Goal: Task Accomplishment & Management: Manage account settings

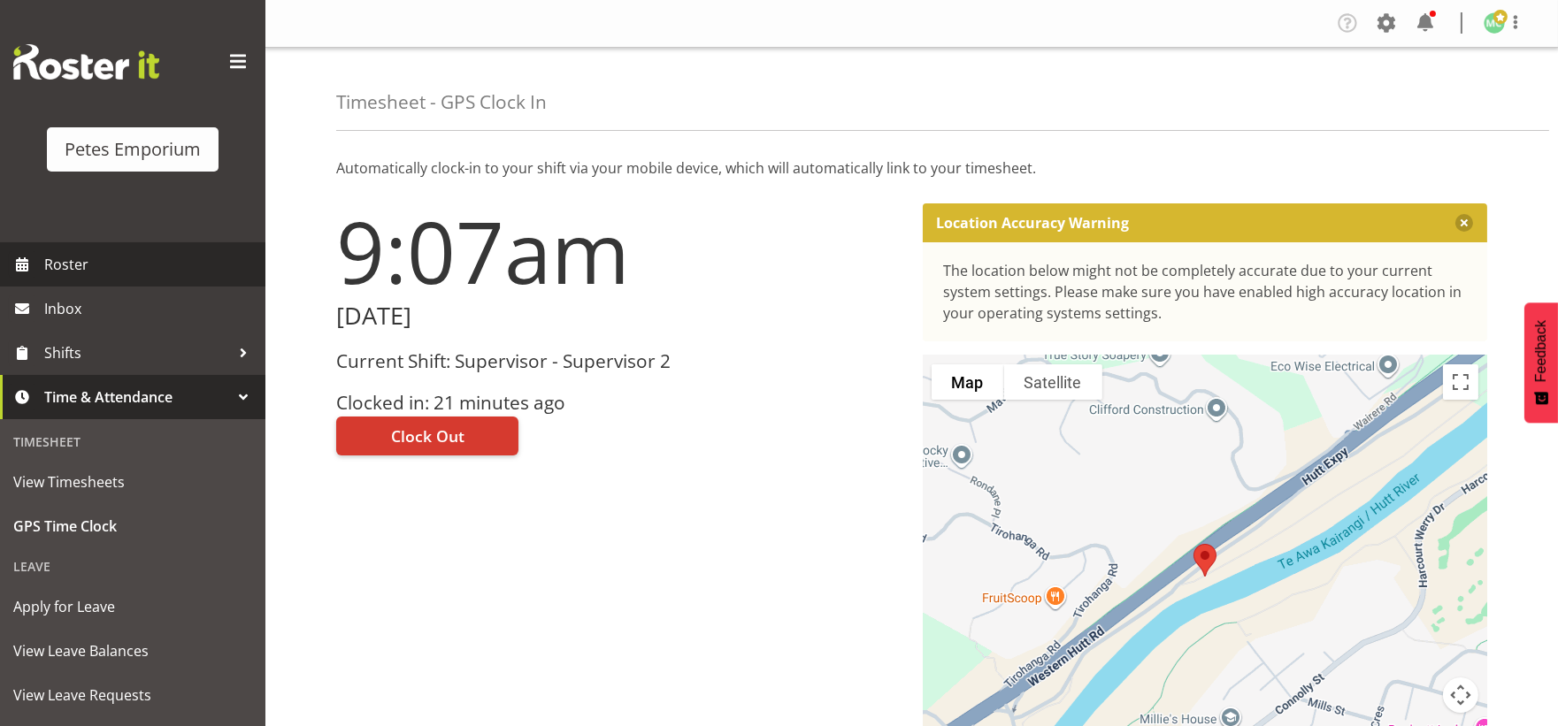
click at [66, 258] on span "Roster" at bounding box center [150, 264] width 212 height 27
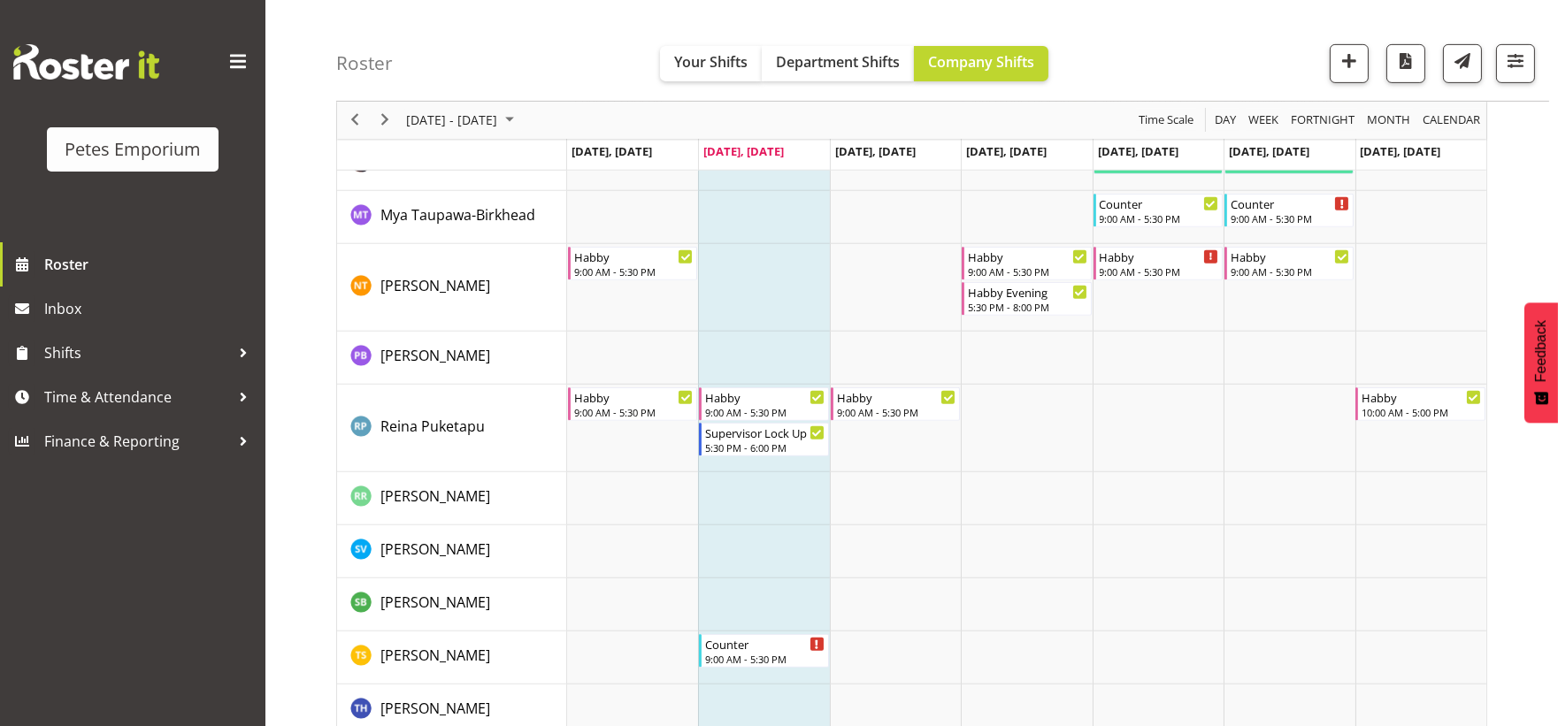
scroll to position [1633, 0]
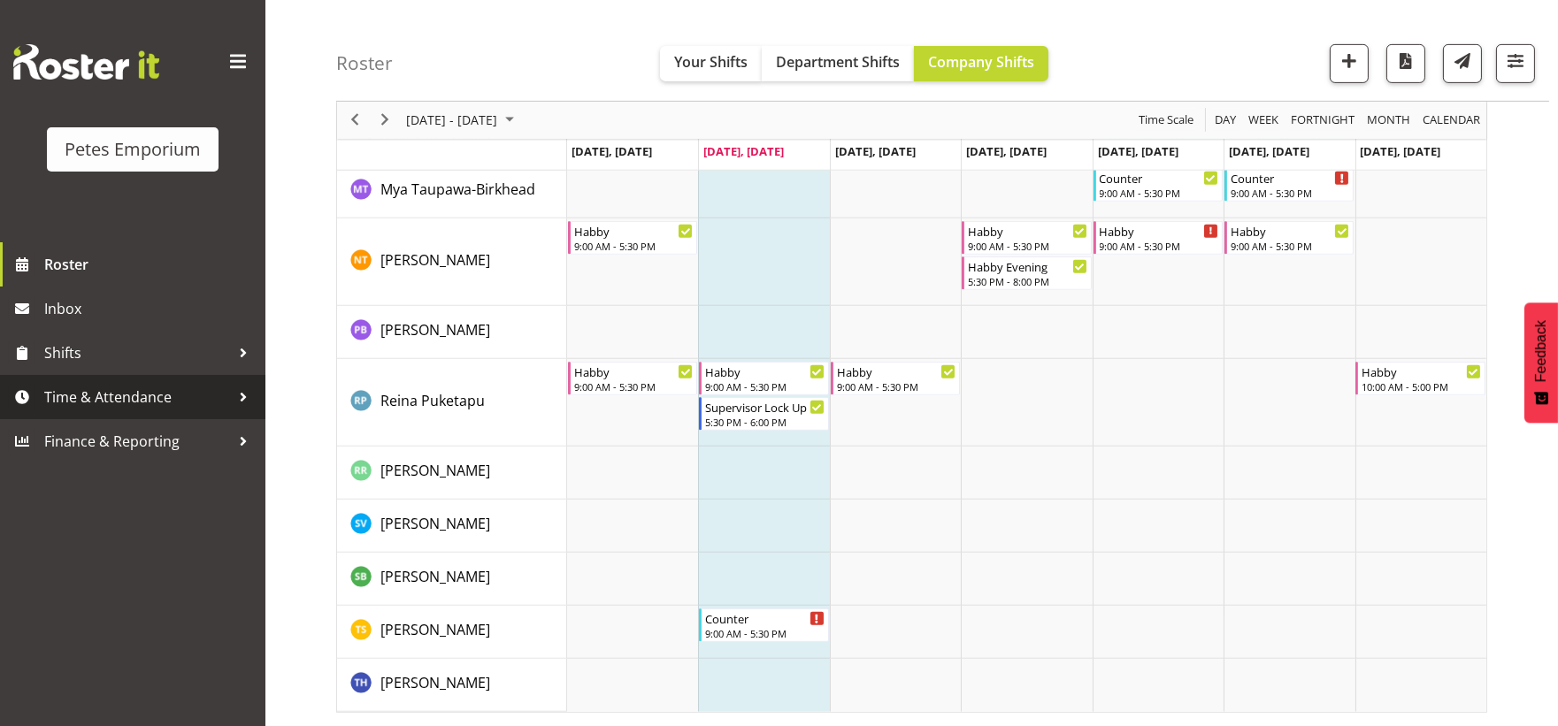
click at [116, 389] on span "Time & Attendance" at bounding box center [137, 397] width 186 height 27
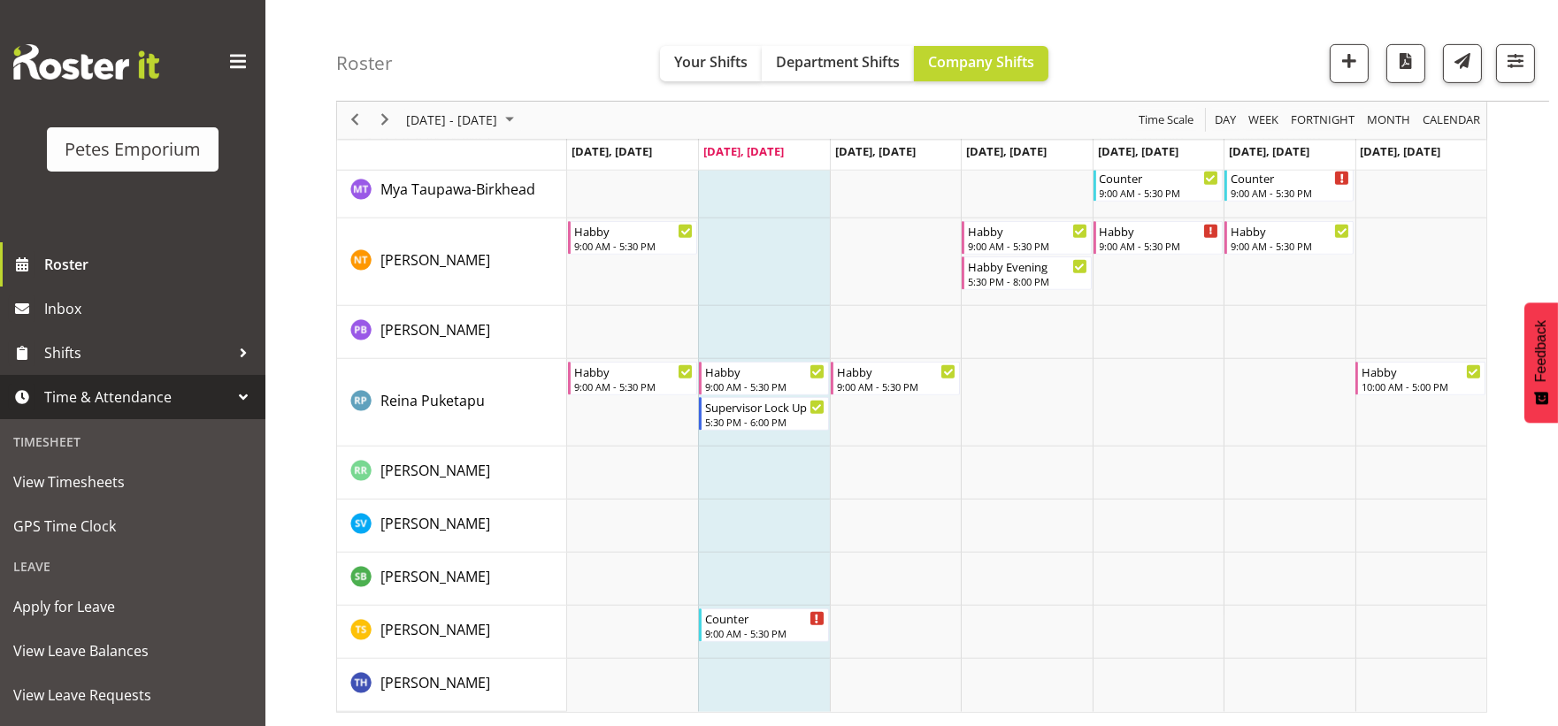
scroll to position [83, 0]
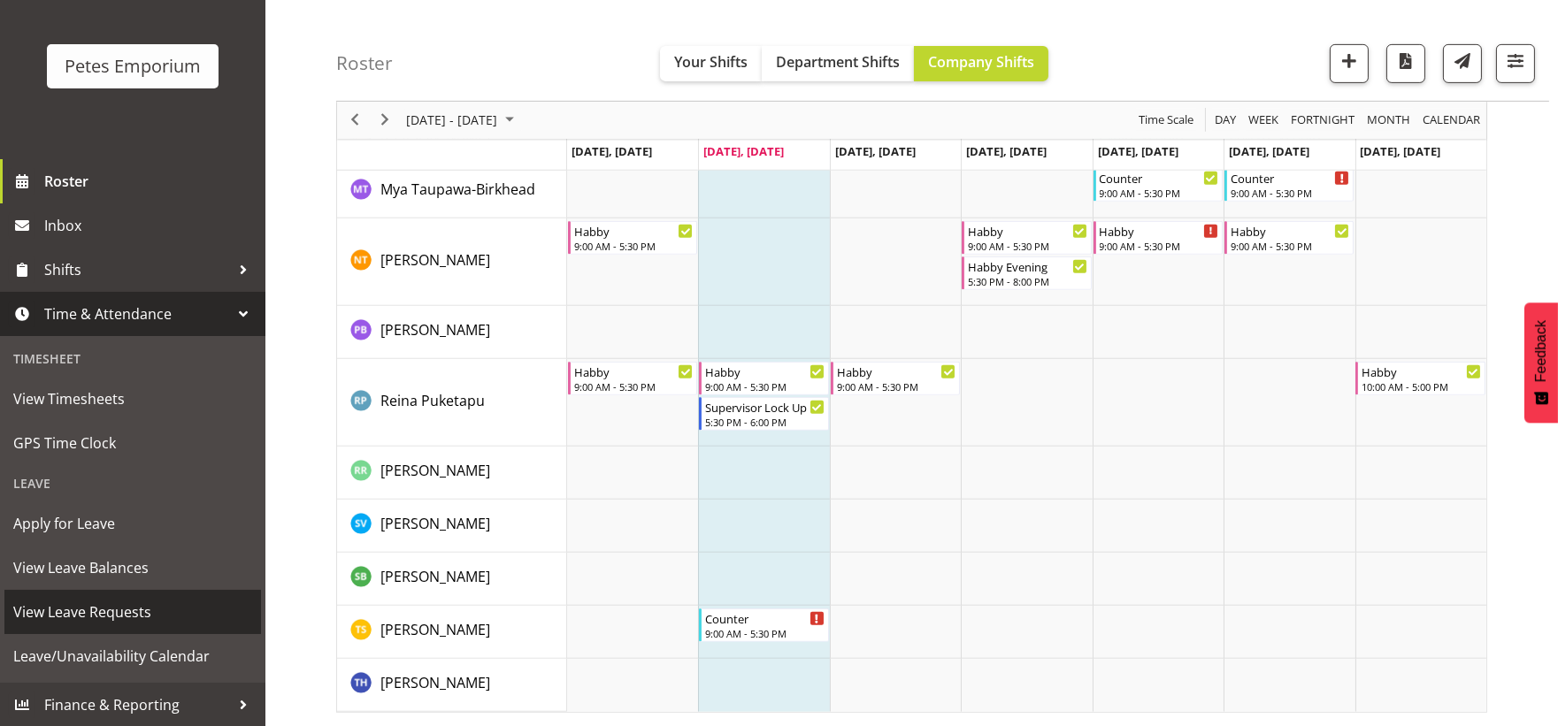
click at [154, 617] on span "View Leave Requests" at bounding box center [132, 612] width 239 height 27
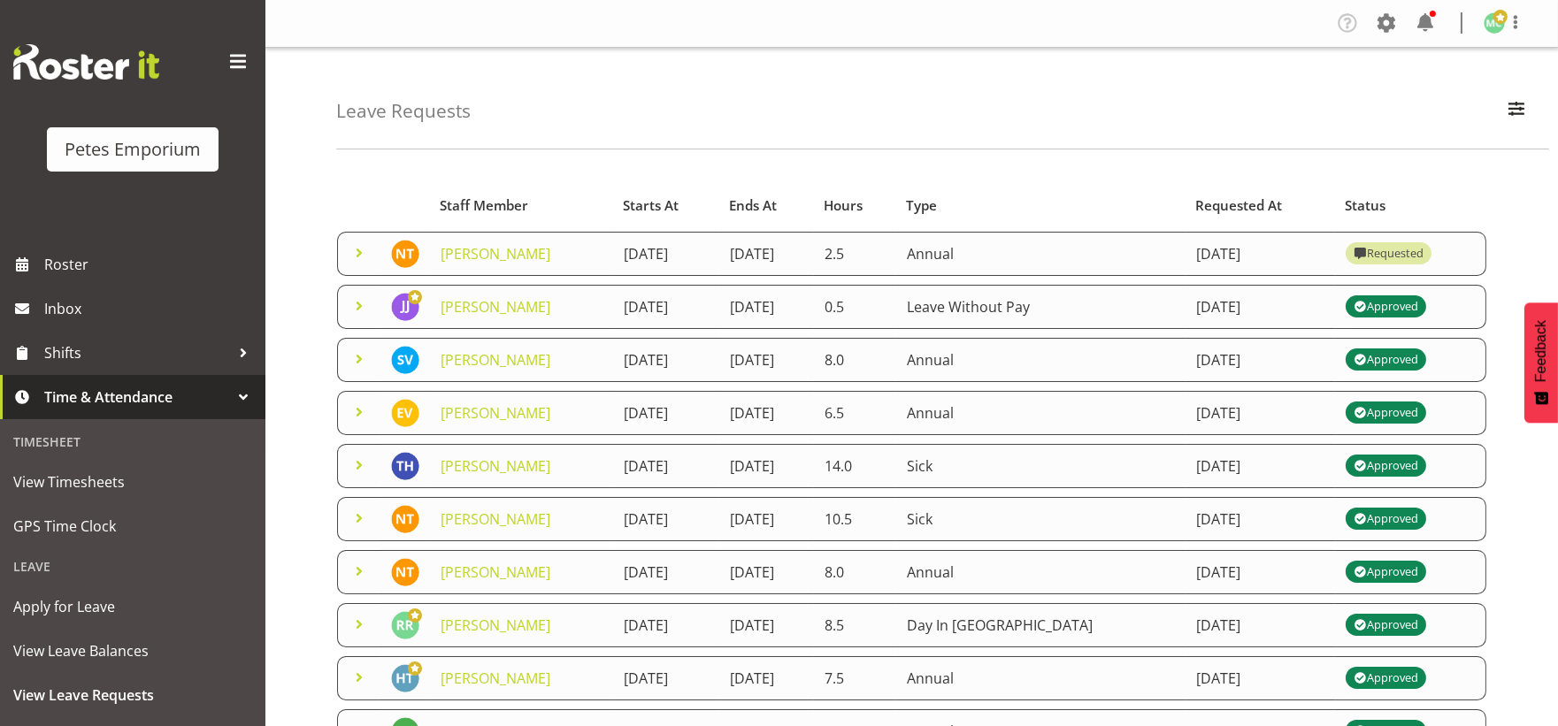
click at [358, 252] on span at bounding box center [358, 252] width 21 height 21
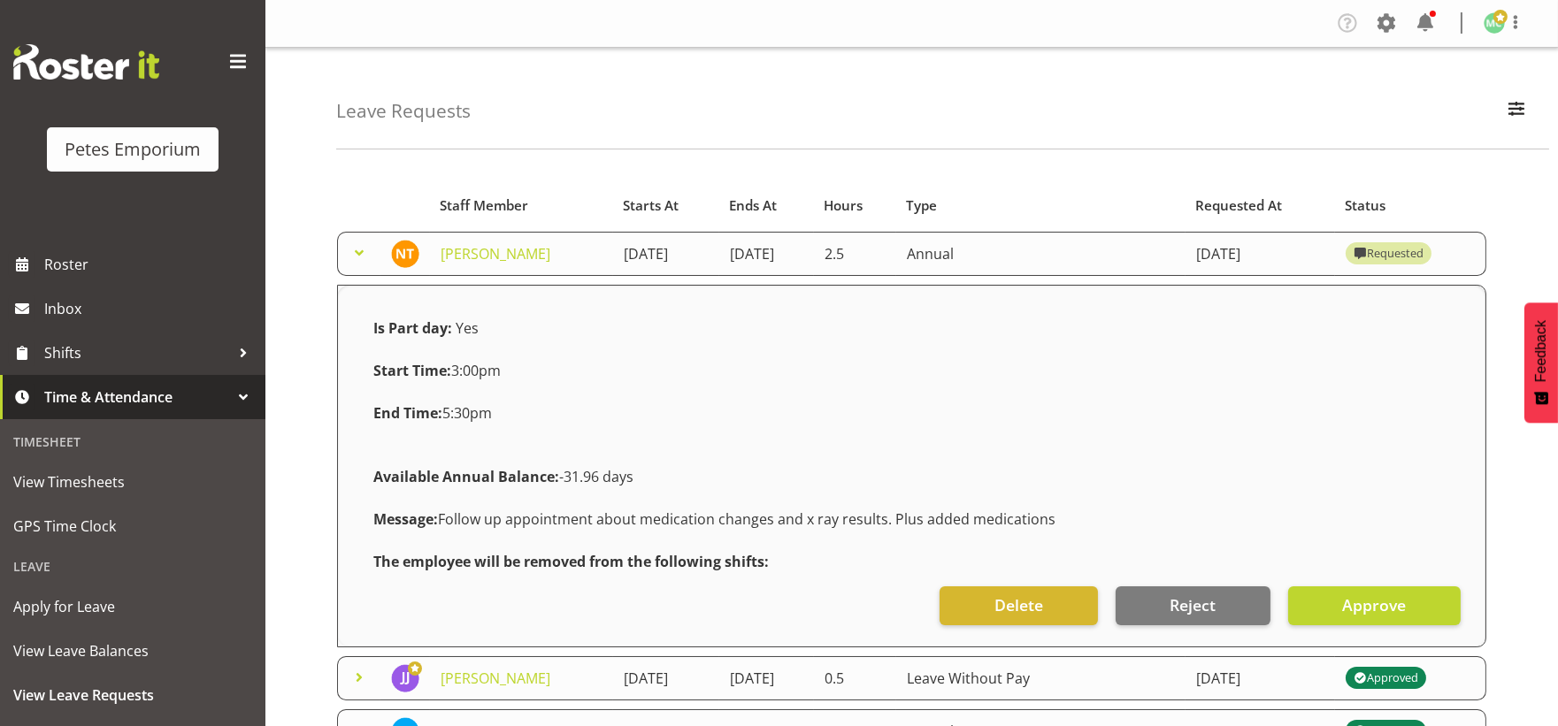
click at [358, 252] on span at bounding box center [358, 252] width 21 height 21
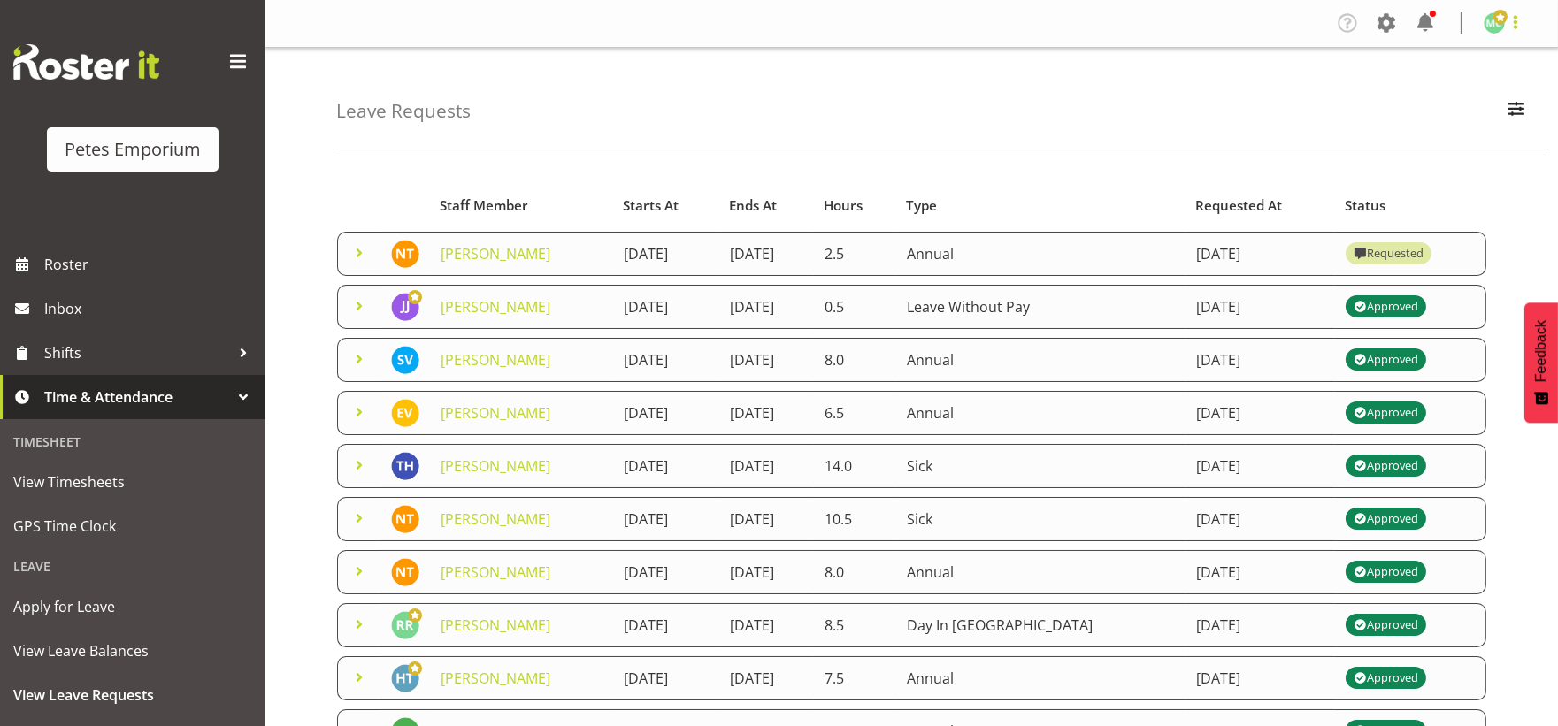
click at [1506, 32] on span at bounding box center [1514, 21] width 21 height 21
click at [1473, 88] on link "Log Out" at bounding box center [1441, 93] width 170 height 32
